Goal: Information Seeking & Learning: Learn about a topic

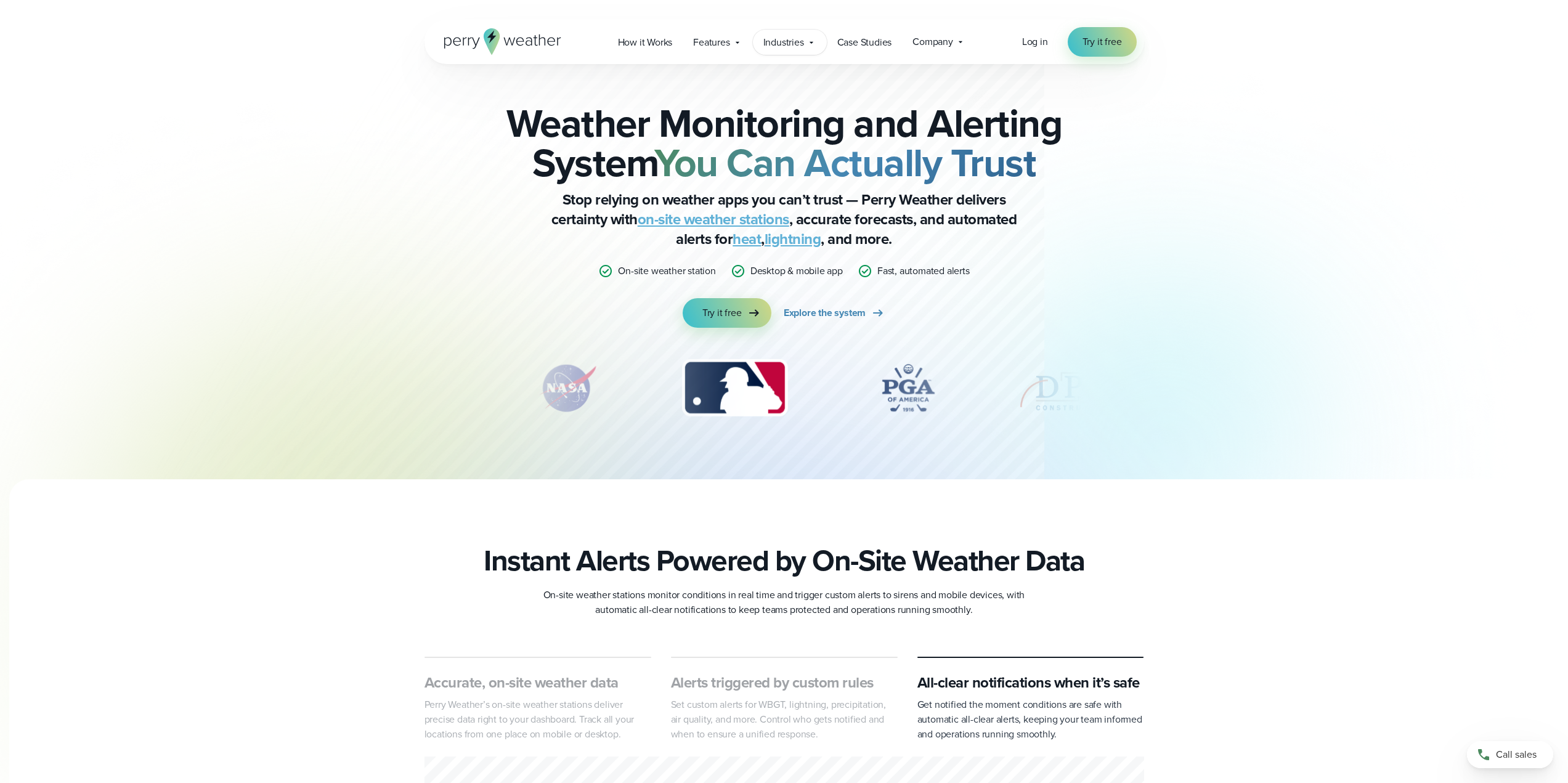
click at [783, 41] on span "Industries" at bounding box center [784, 43] width 41 height 15
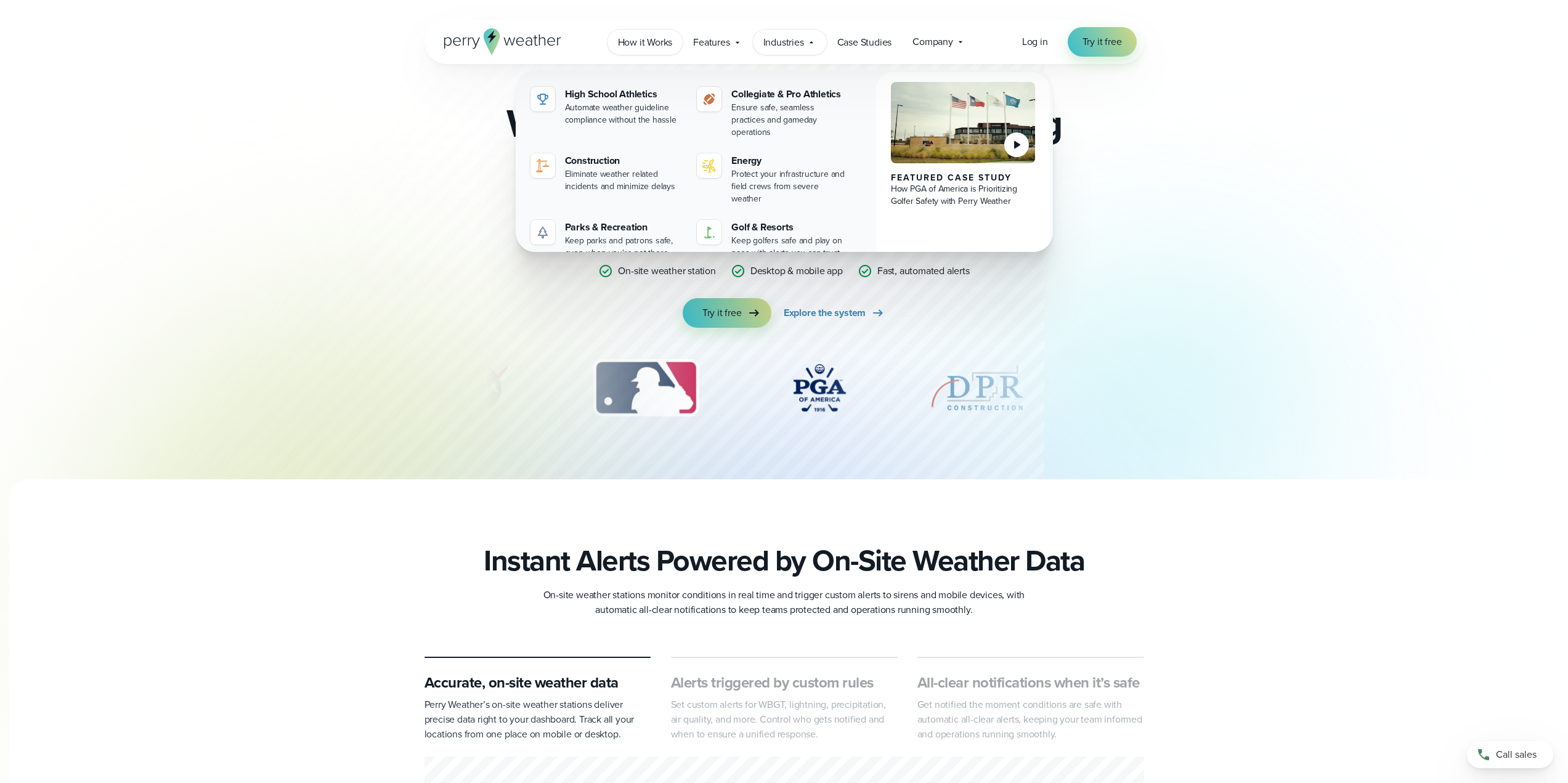
click at [652, 41] on span "How it Works" at bounding box center [645, 43] width 55 height 15
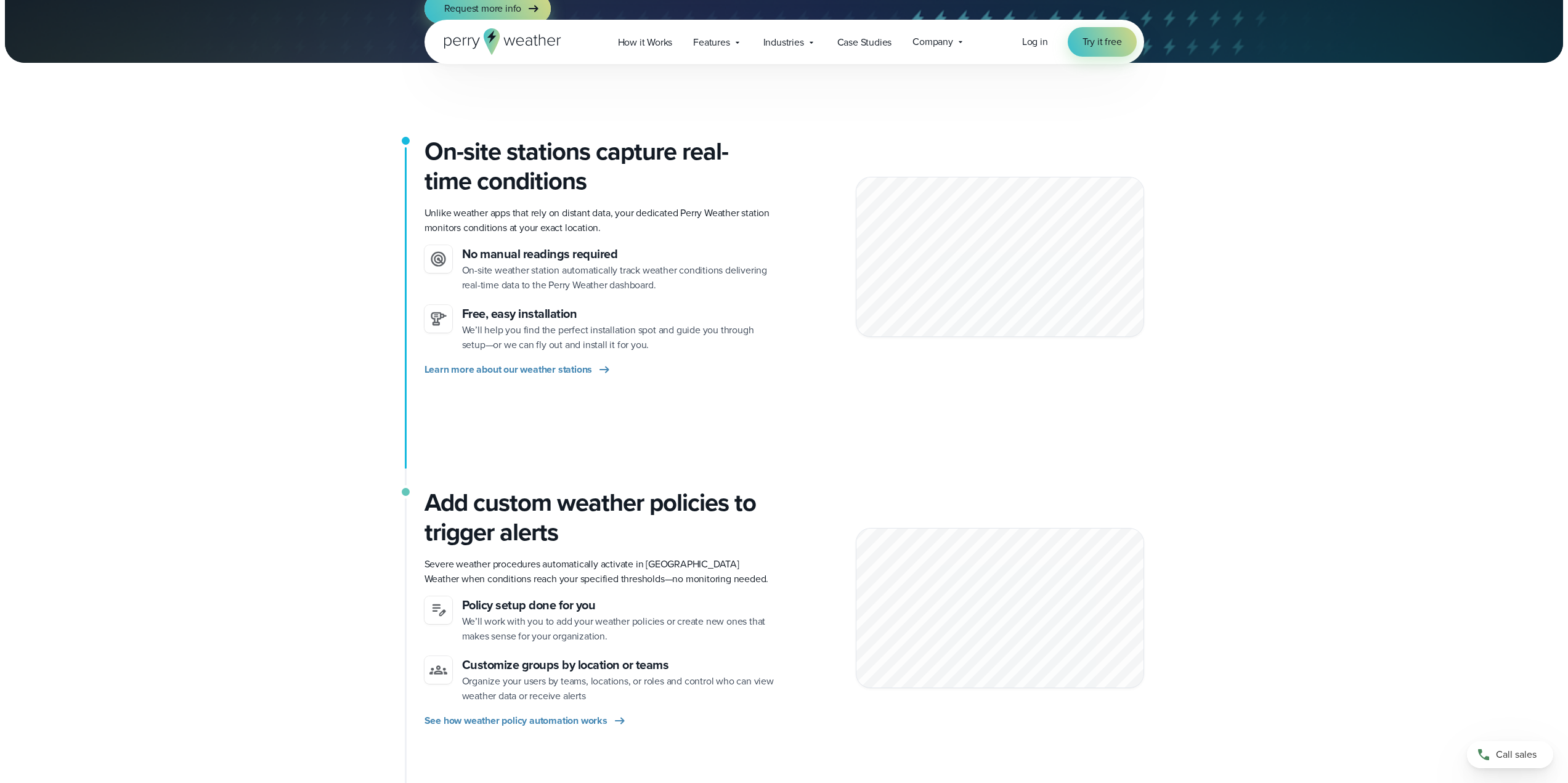
scroll to position [247, 0]
